Goal: Use online tool/utility: Utilize a website feature to perform a specific function

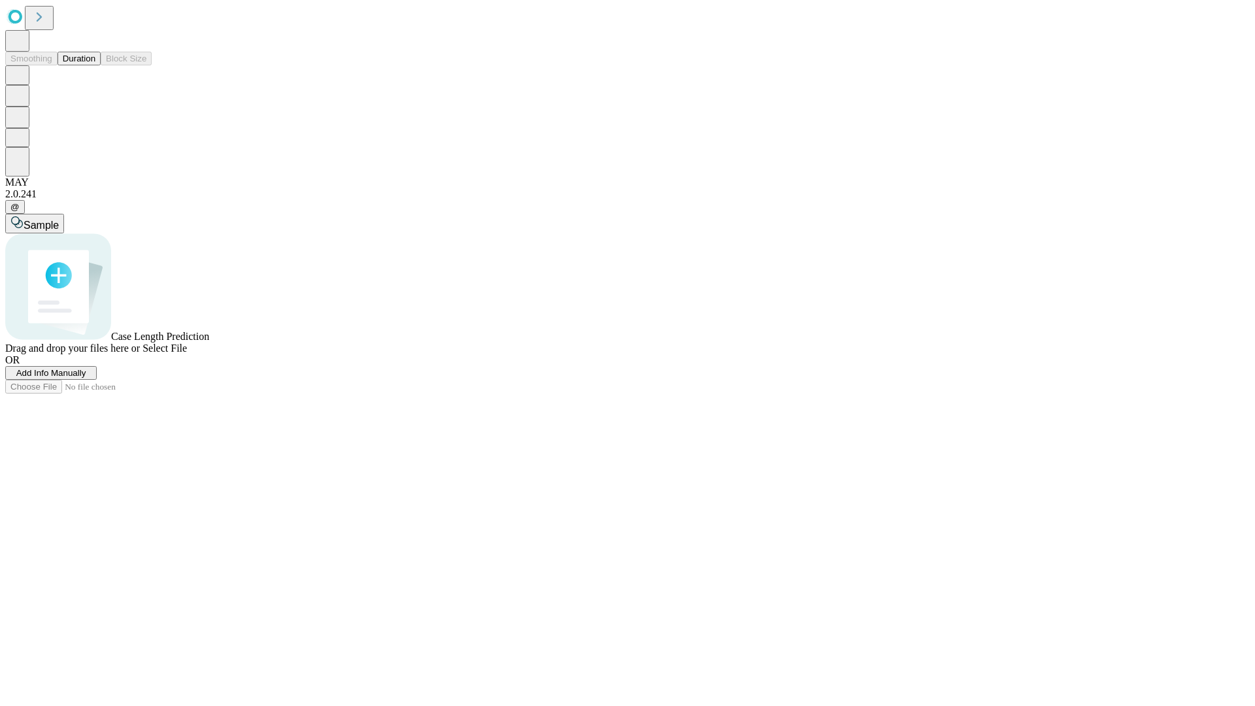
click at [86, 378] on span "Add Info Manually" at bounding box center [51, 373] width 70 height 10
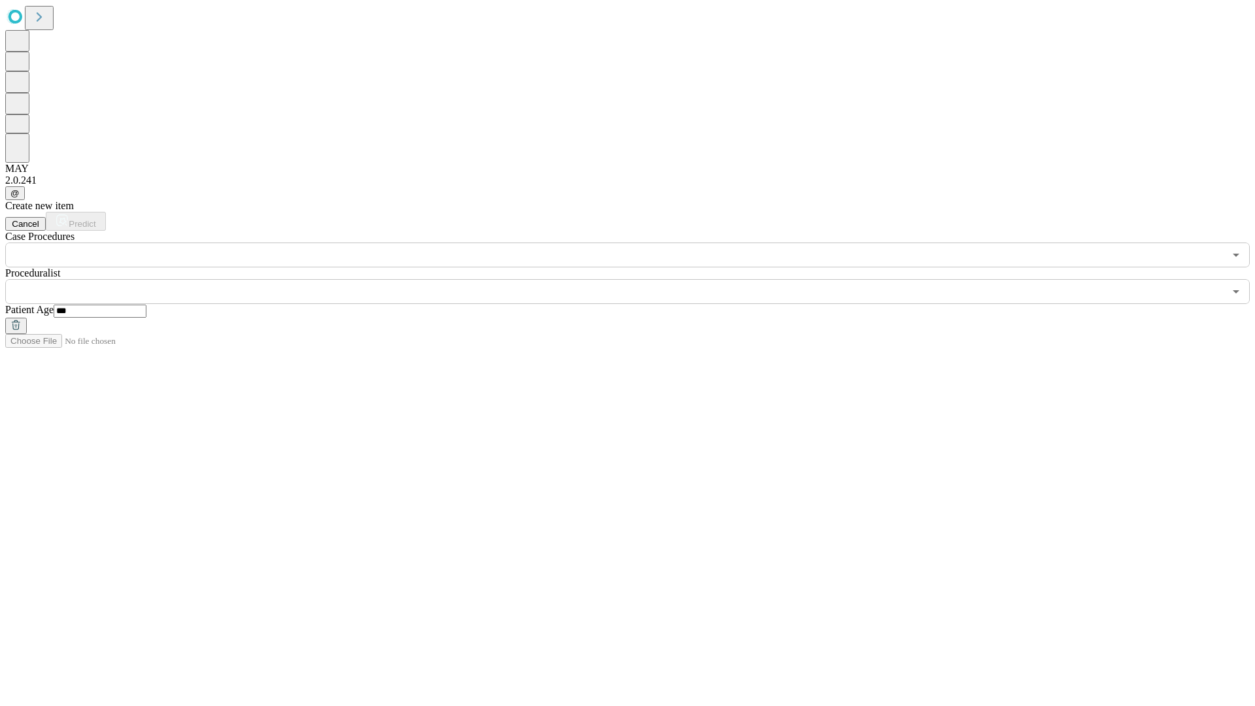
type input "***"
click at [636, 279] on input "text" at bounding box center [614, 291] width 1219 height 25
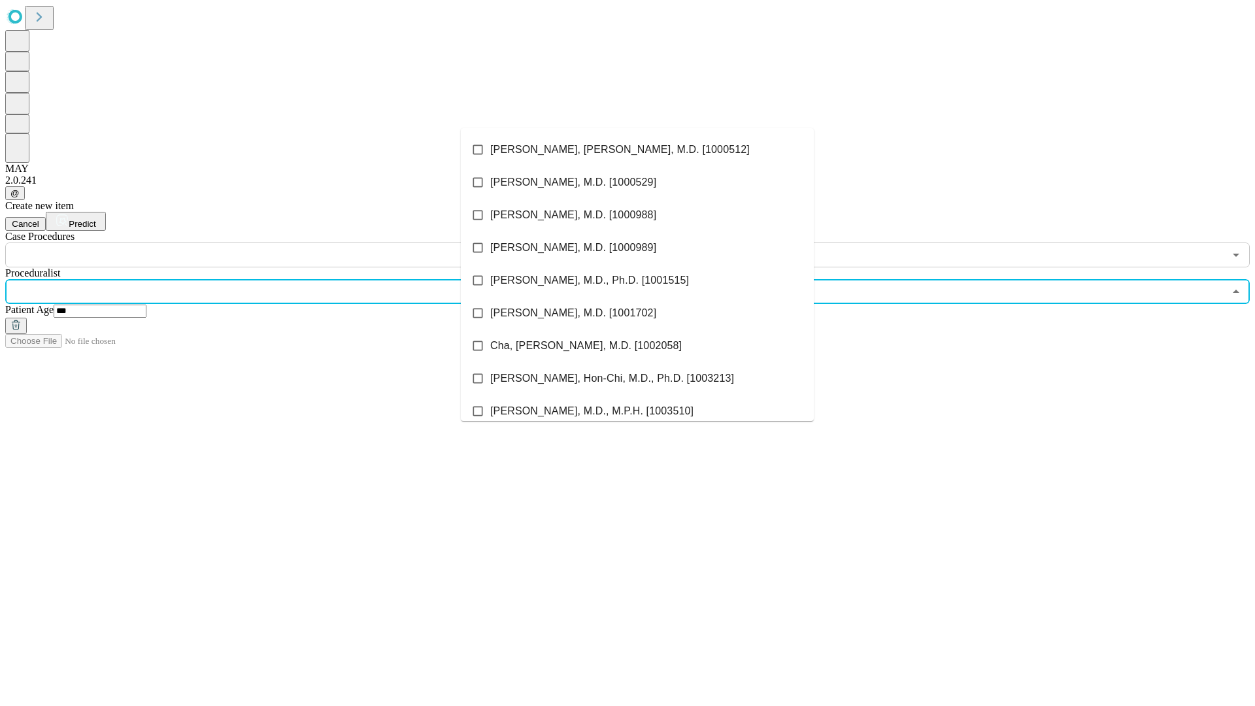
click at [637, 150] on li "[PERSON_NAME], [PERSON_NAME], M.D. [1000512]" at bounding box center [637, 149] width 353 height 33
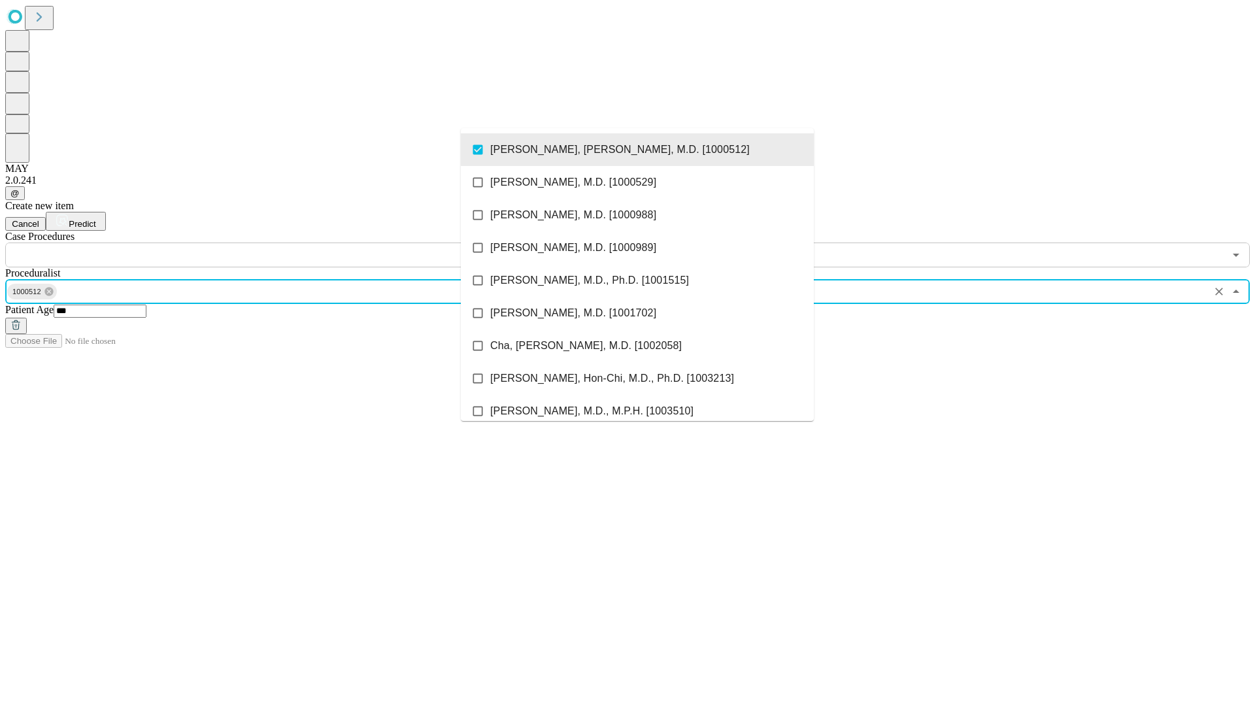
click at [274, 242] on input "text" at bounding box center [614, 254] width 1219 height 25
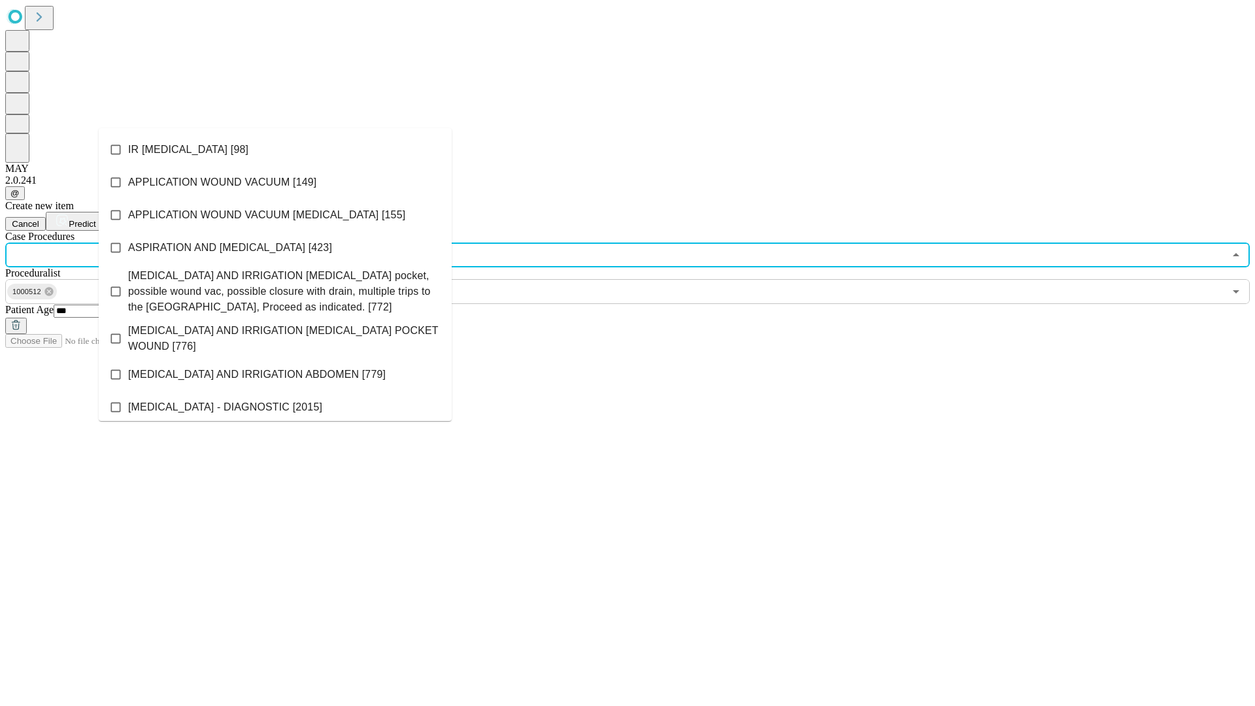
click at [275, 150] on li "IR [MEDICAL_DATA] [98]" at bounding box center [275, 149] width 353 height 33
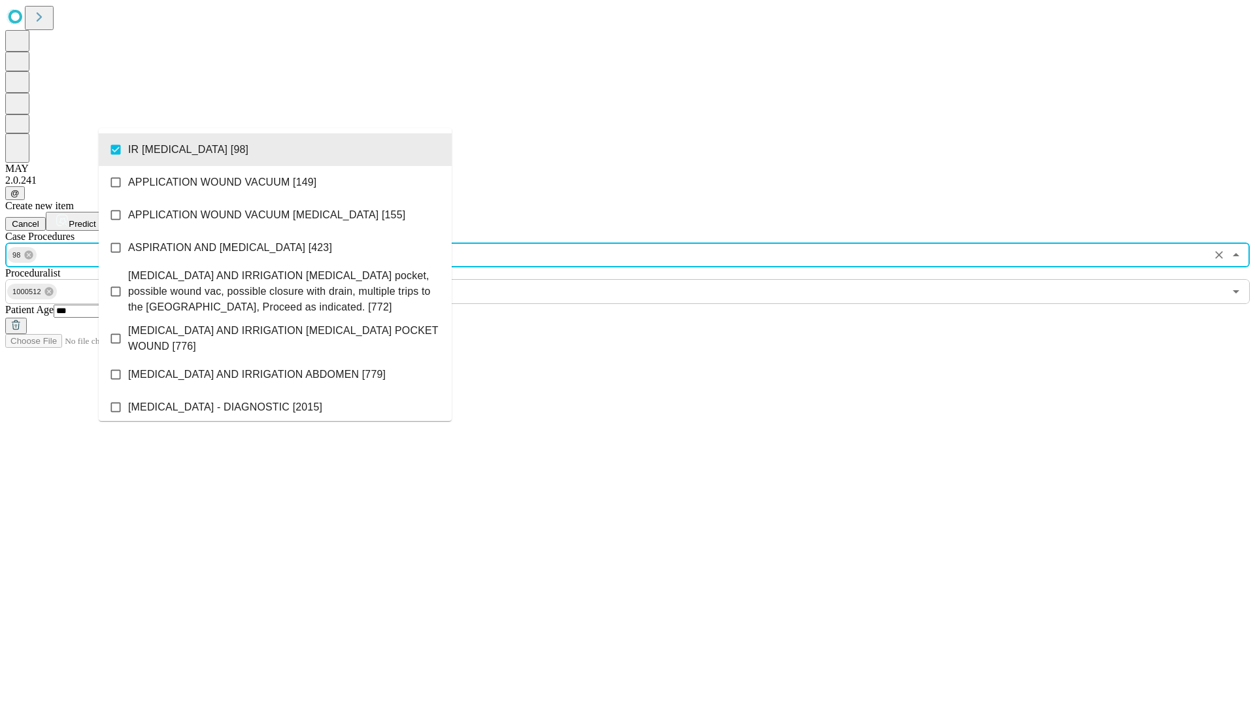
click at [95, 219] on span "Predict" at bounding box center [82, 224] width 27 height 10
